Goal: Task Accomplishment & Management: Use online tool/utility

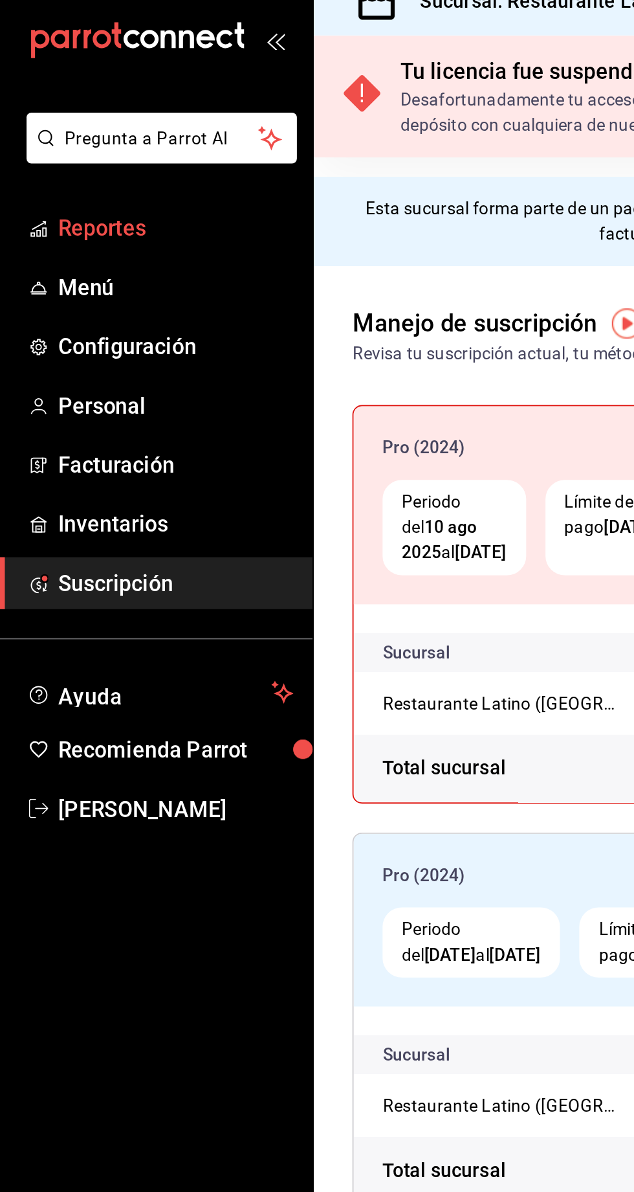
click at [63, 151] on link "Reportes" at bounding box center [84, 140] width 168 height 28
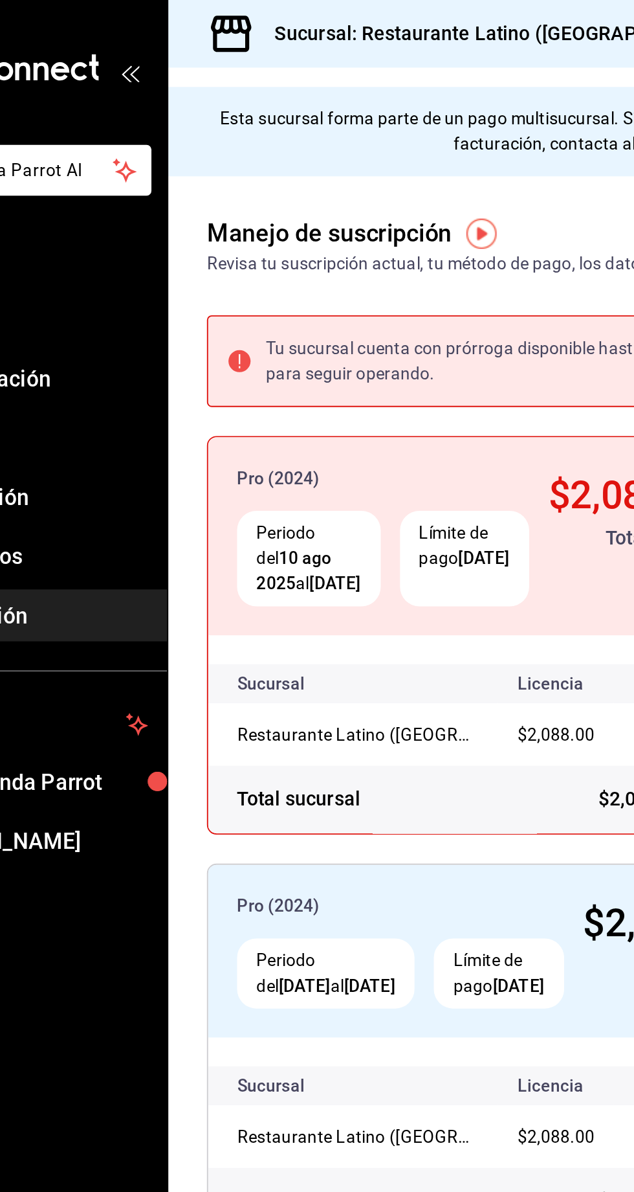
click at [47, 143] on span "Reportes" at bounding box center [94, 139] width 126 height 17
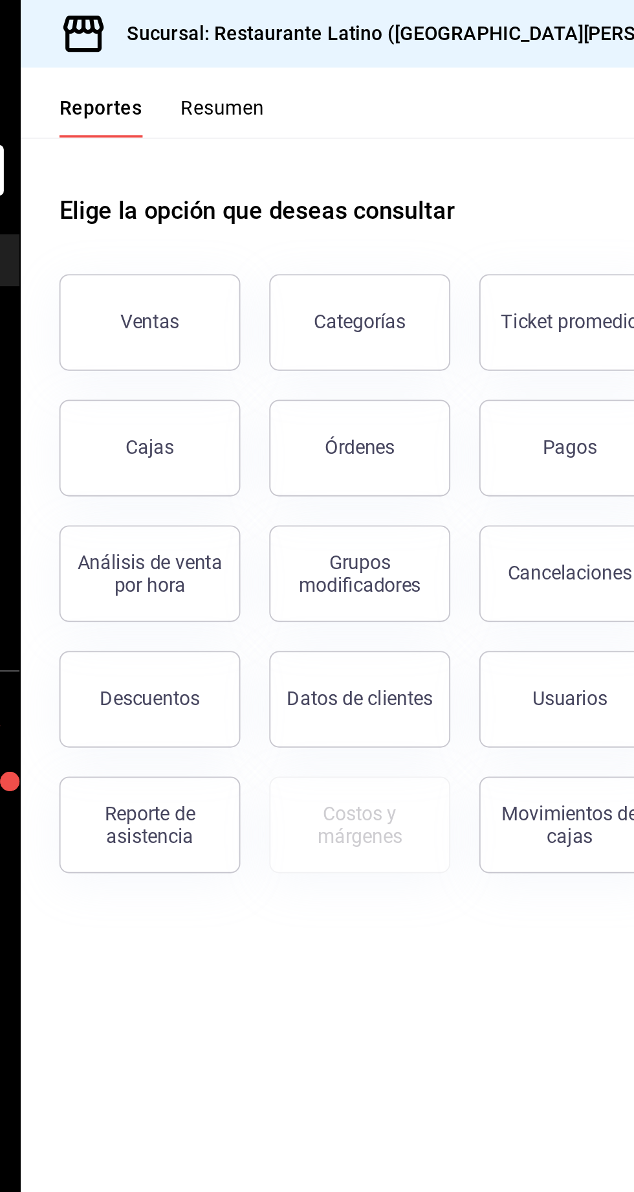
click at [276, 57] on button "Resumen" at bounding box center [276, 63] width 45 height 22
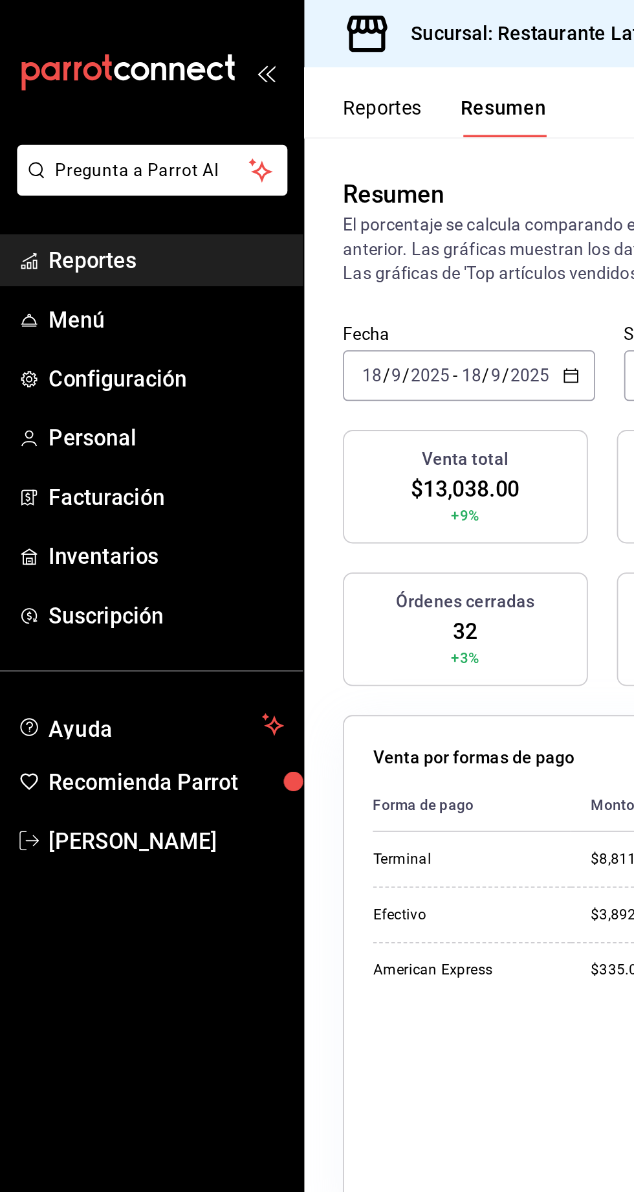
click at [54, 134] on span "Reportes" at bounding box center [94, 139] width 126 height 17
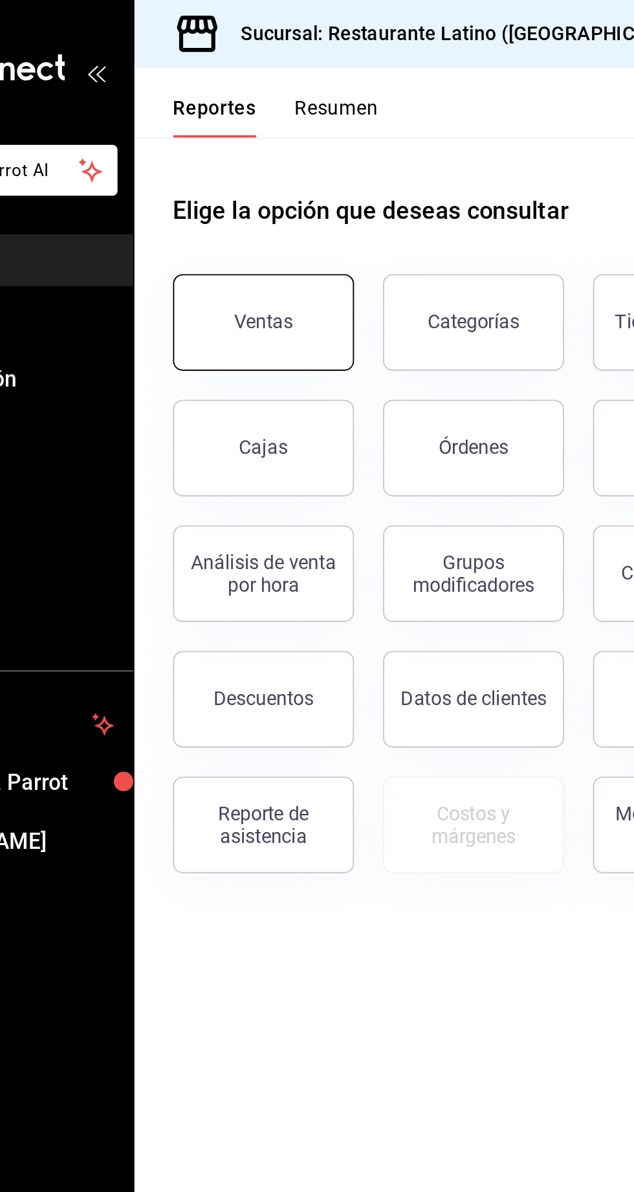
click at [220, 155] on button "Ventas" at bounding box center [237, 173] width 97 height 52
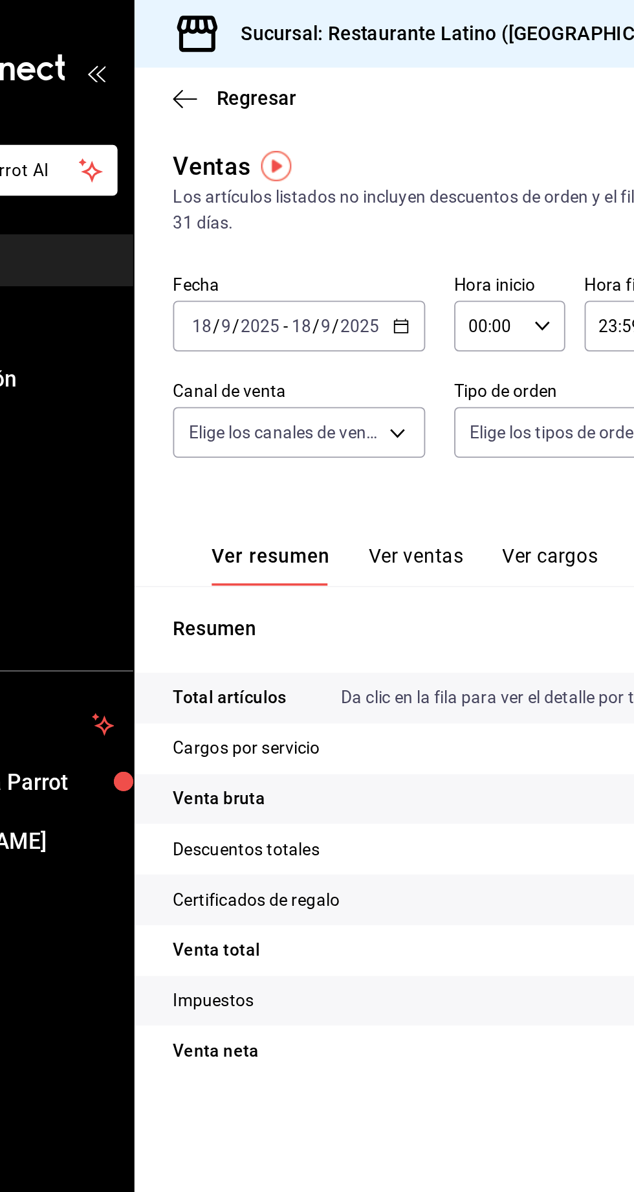
click at [304, 310] on button "Ver ventas" at bounding box center [319, 303] width 51 height 22
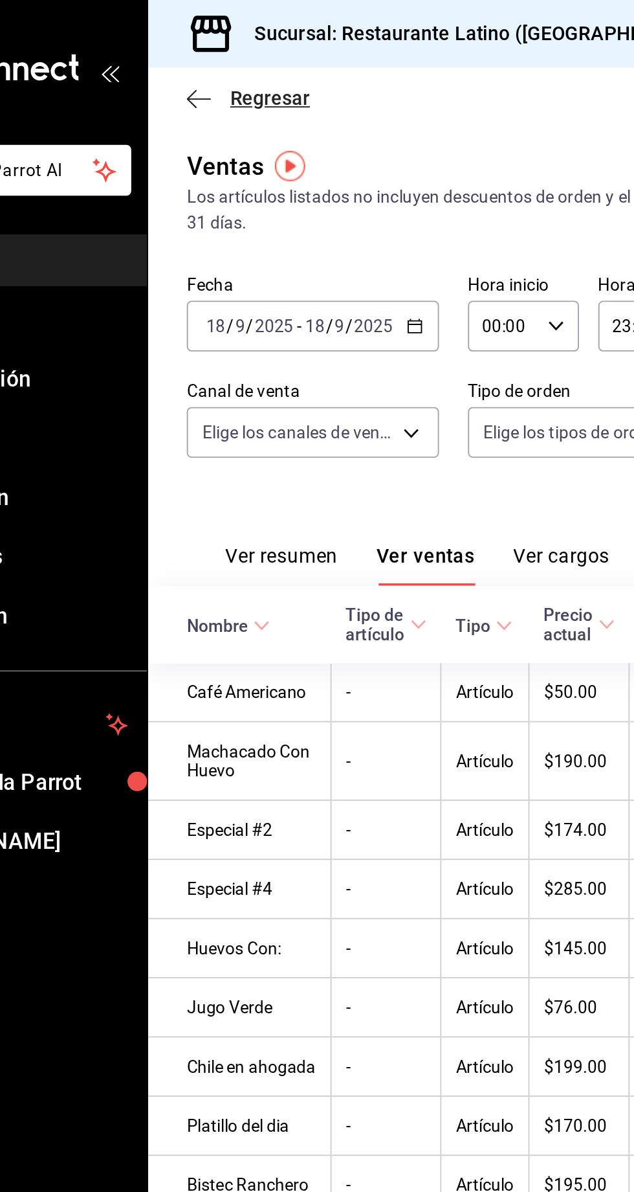
click at [192, 52] on icon "button" at bounding box center [195, 53] width 13 height 12
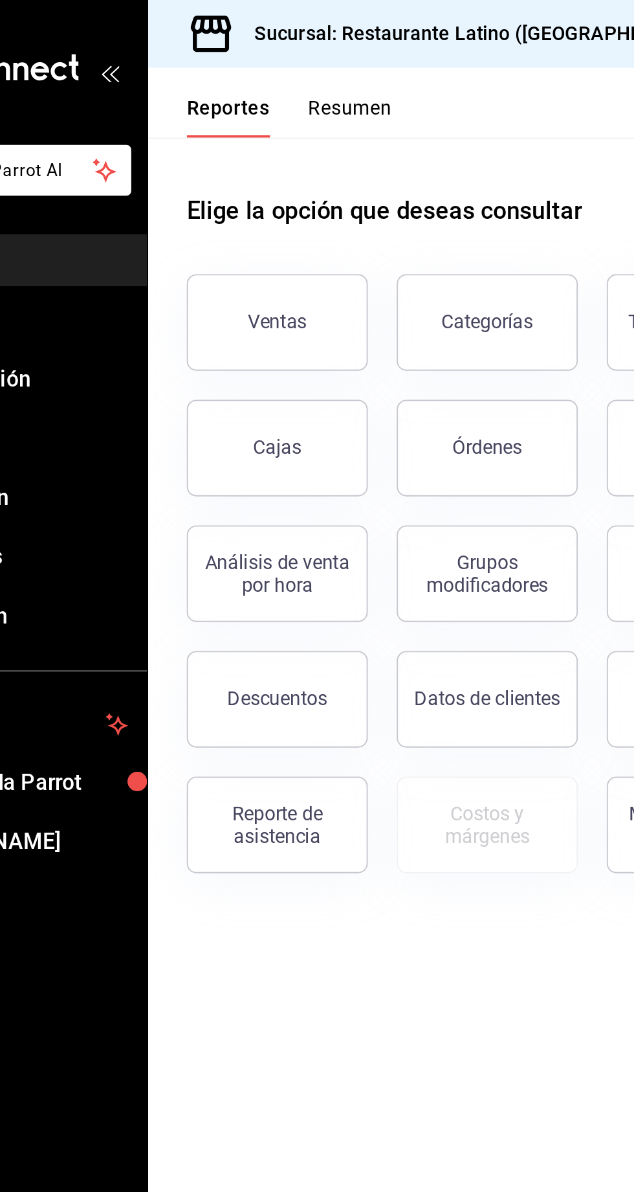
click at [270, 61] on button "Resumen" at bounding box center [276, 63] width 45 height 22
